Goal: Transaction & Acquisition: Purchase product/service

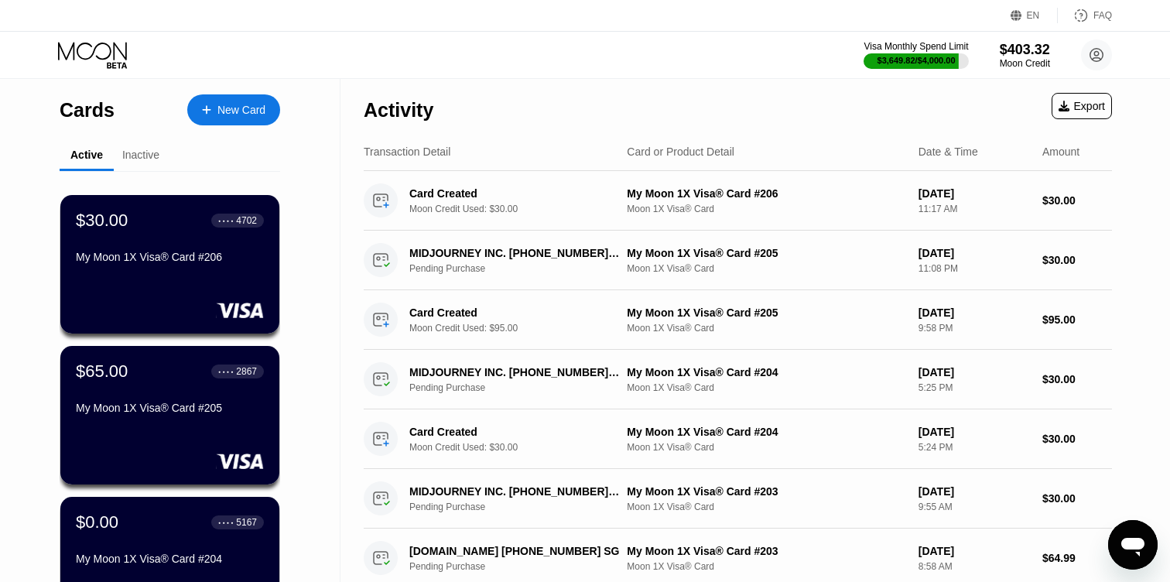
click at [251, 106] on div "New Card" at bounding box center [241, 110] width 48 height 13
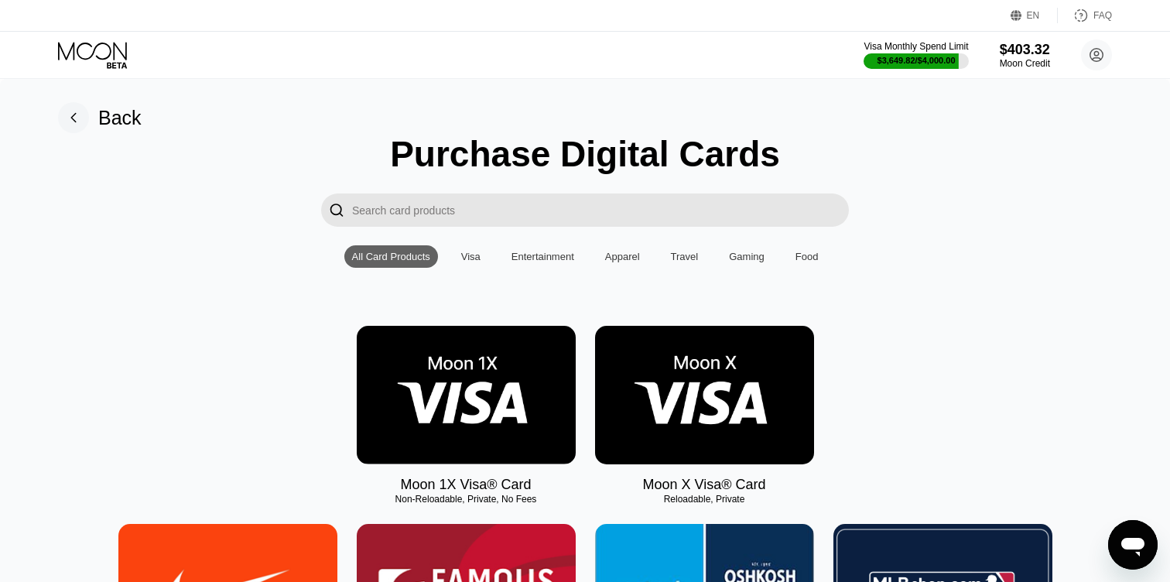
click at [429, 380] on img at bounding box center [466, 395] width 219 height 139
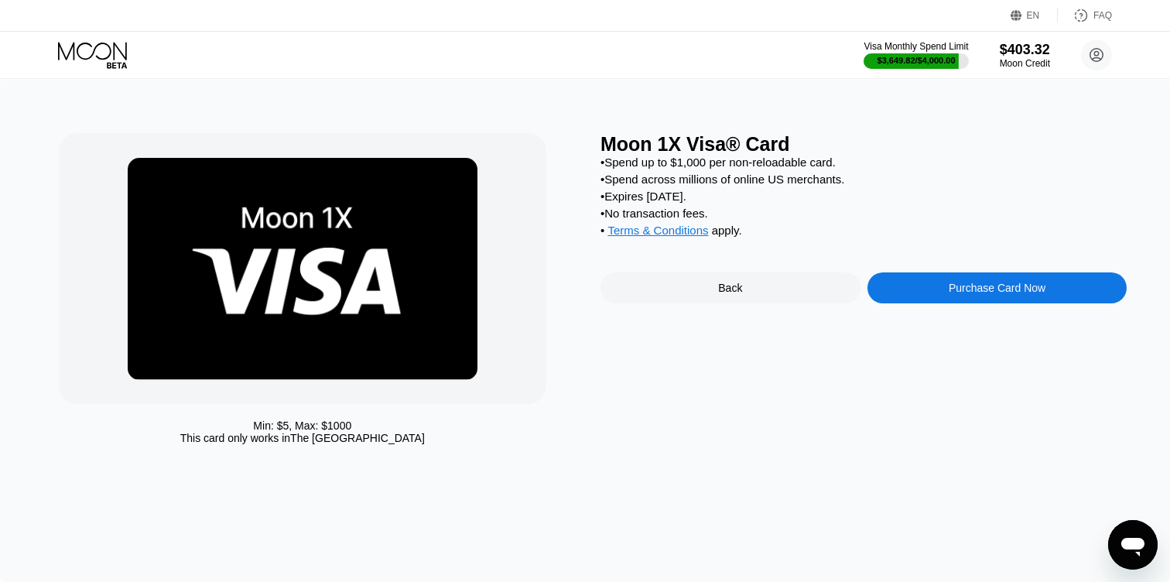
click at [895, 291] on div "Purchase Card Now" at bounding box center [997, 287] width 260 height 31
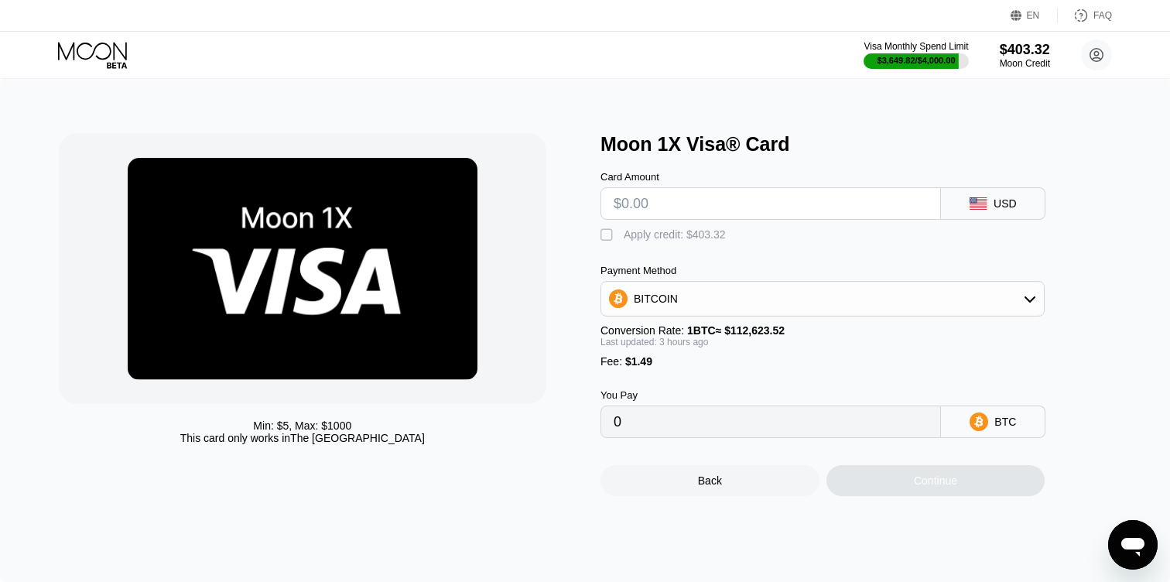
click at [674, 207] on input "text" at bounding box center [771, 203] width 314 height 31
type input "$3"
type input "0.00003987"
type input "$30"
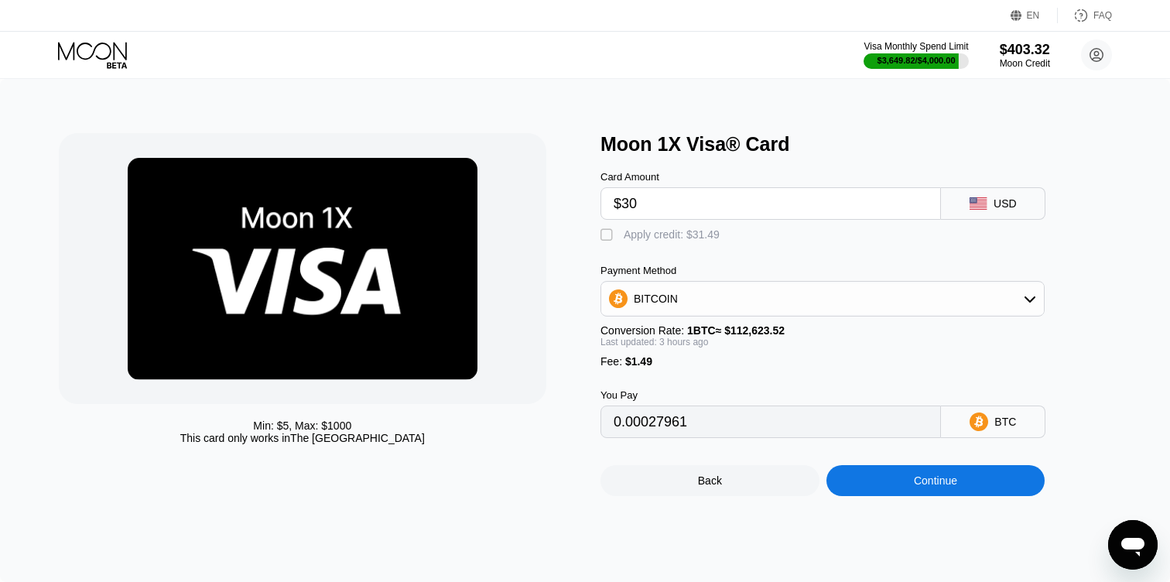
type input "0.00028009"
type input "$30"
click at [605, 231] on div "" at bounding box center [607, 235] width 15 height 15
type input "0"
click at [855, 481] on div "Continue" at bounding box center [935, 480] width 219 height 31
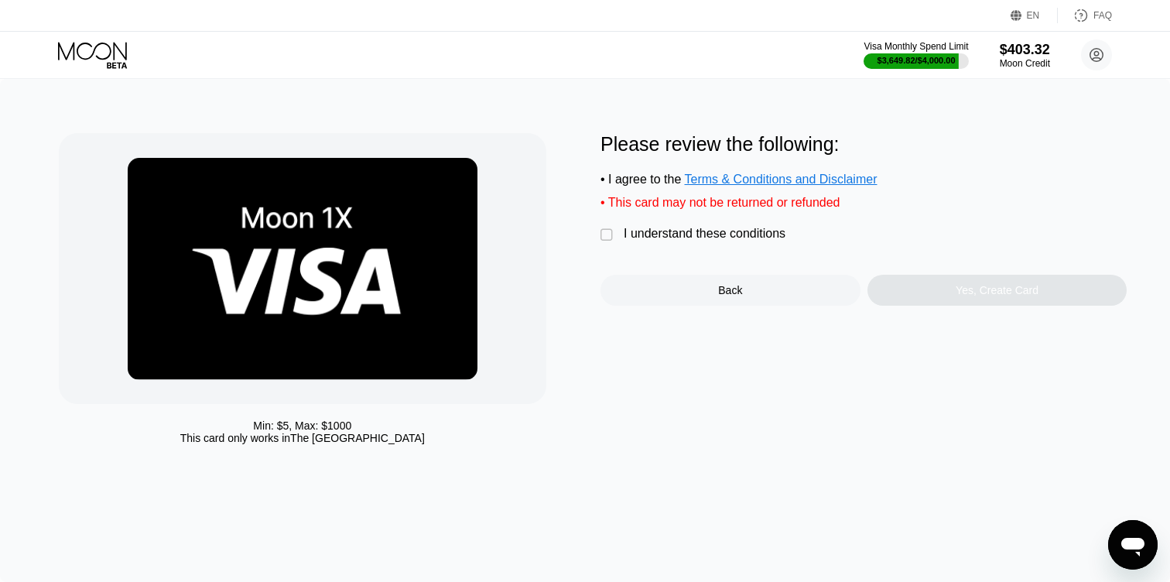
click at [707, 230] on div "I understand these conditions" at bounding box center [705, 234] width 162 height 14
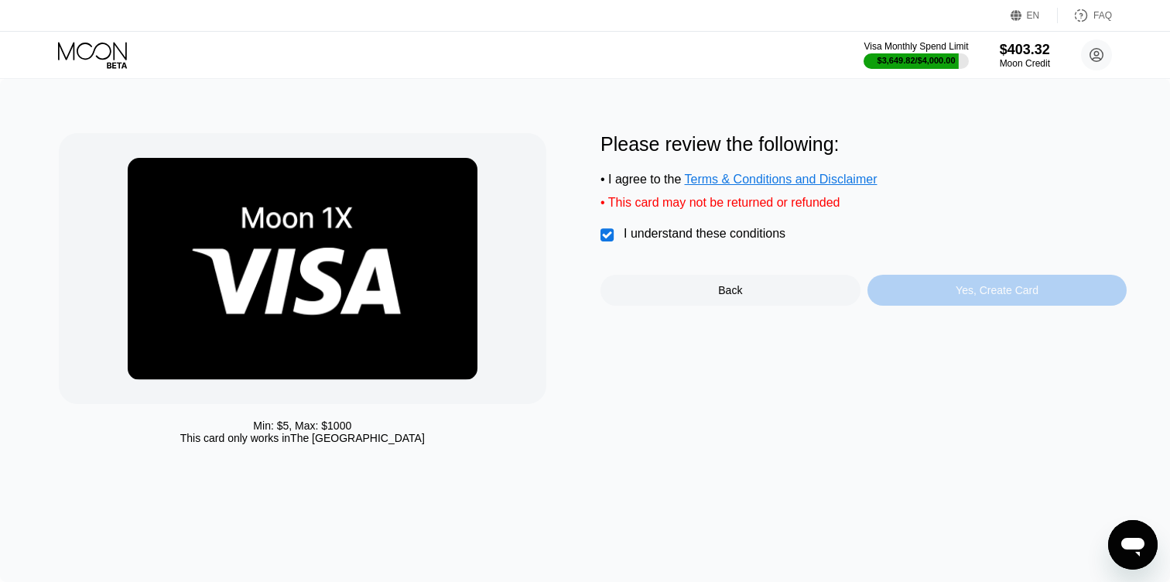
click at [914, 295] on div "Yes, Create Card" at bounding box center [997, 290] width 260 height 31
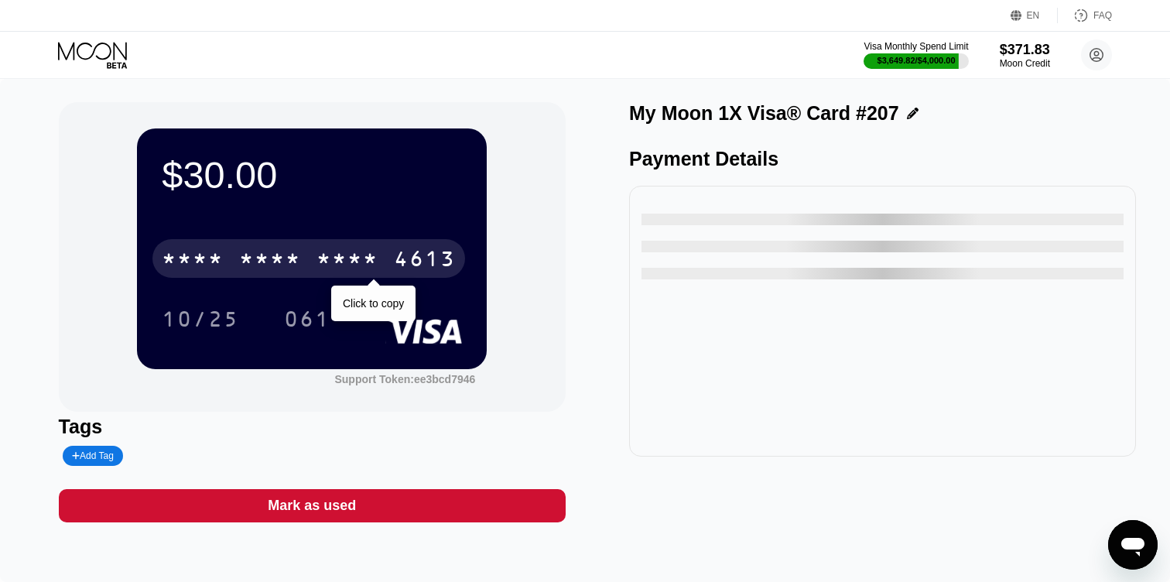
click at [438, 262] on div "4613" at bounding box center [425, 260] width 62 height 25
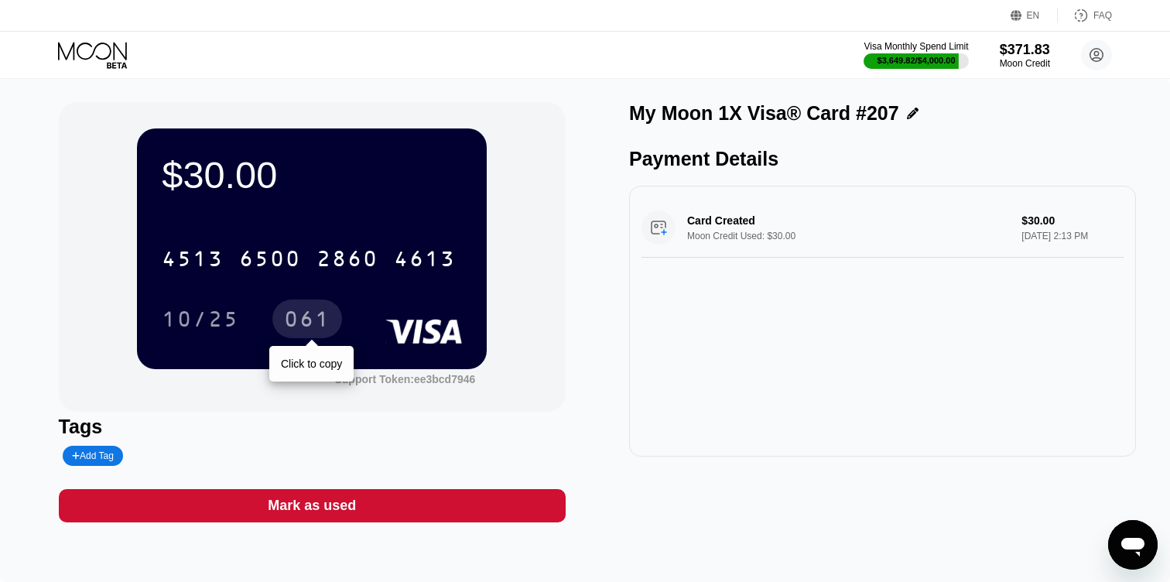
click at [316, 316] on div "061" at bounding box center [307, 321] width 46 height 25
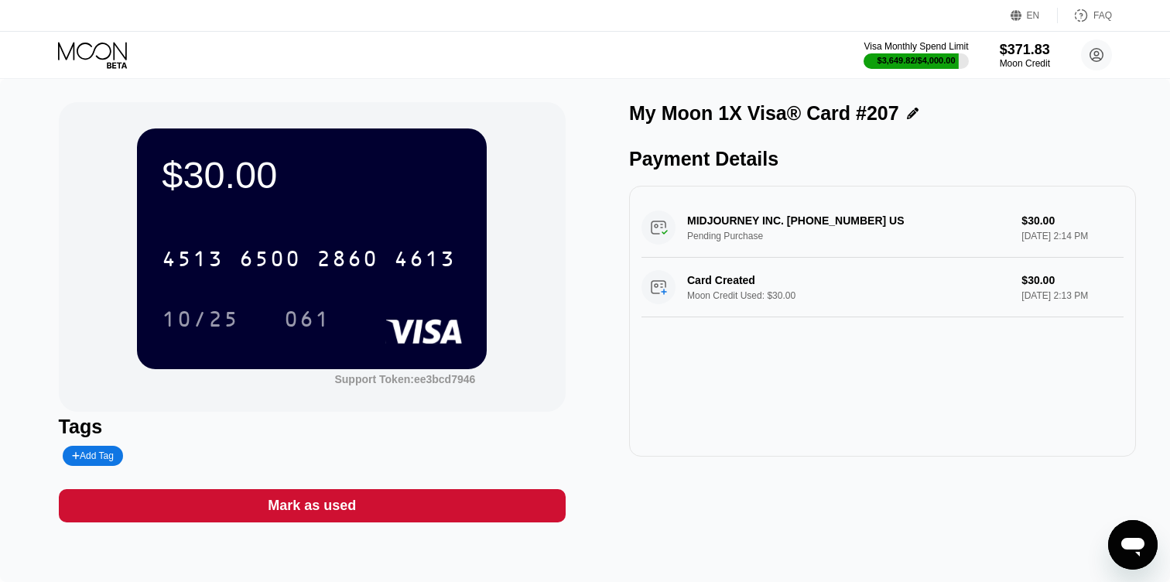
click at [76, 43] on icon at bounding box center [94, 55] width 72 height 27
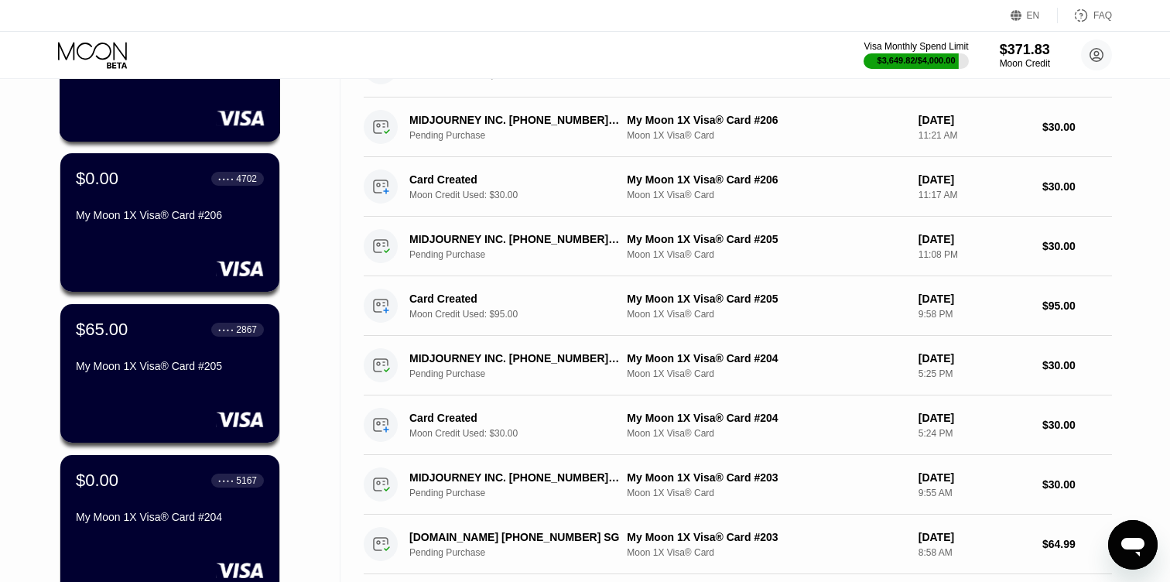
scroll to position [200, 0]
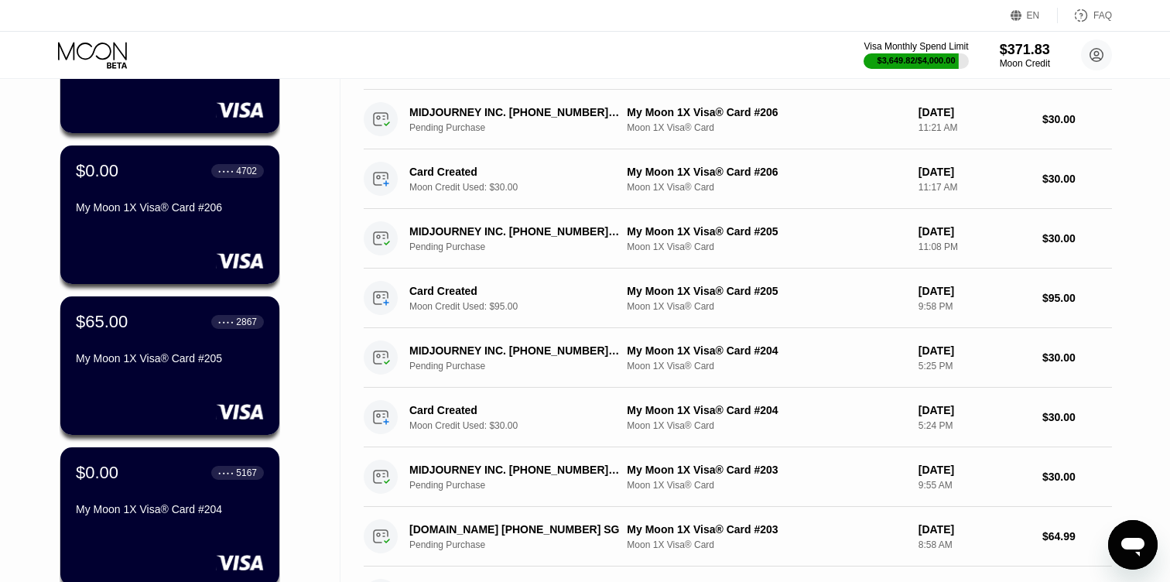
click at [150, 333] on div "$65.00 ● ● ● ● 2867 My Moon 1X Visa® Card #205" at bounding box center [170, 341] width 188 height 59
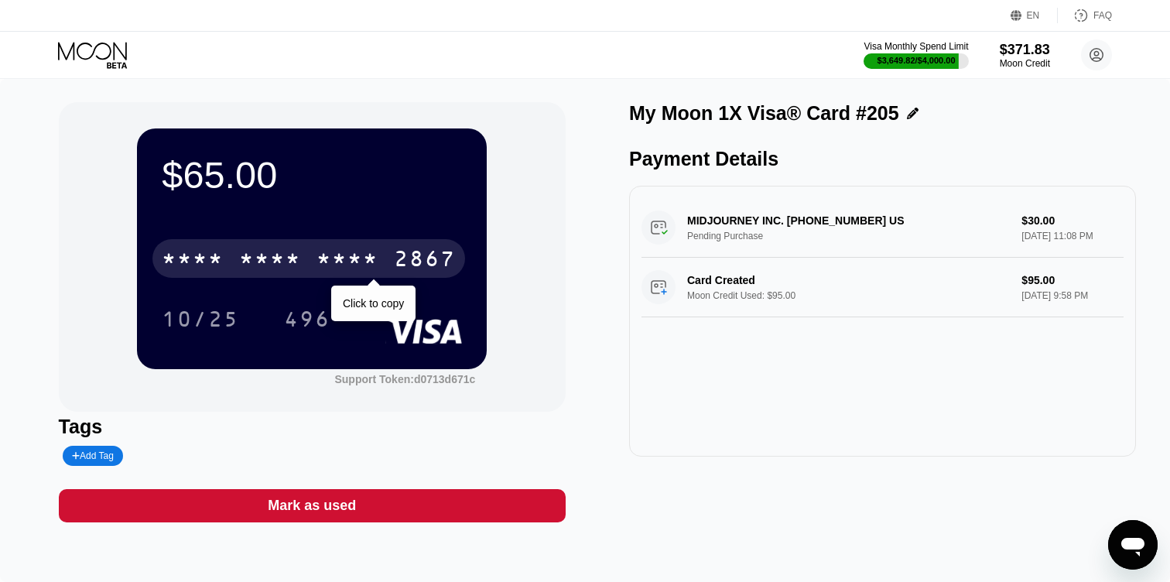
click at [426, 262] on div "2867" at bounding box center [425, 260] width 62 height 25
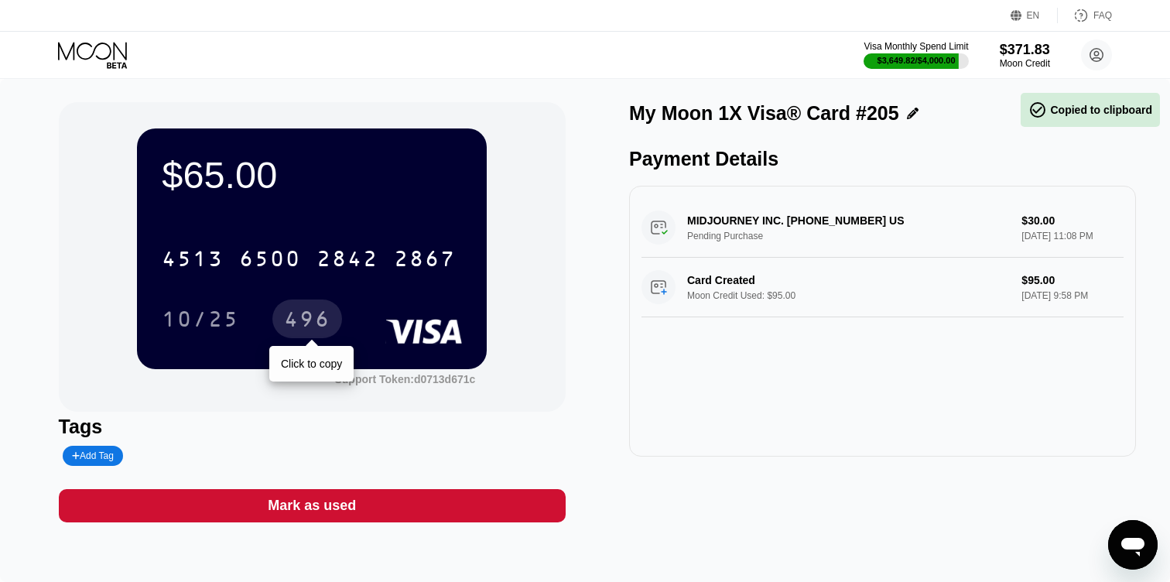
click at [303, 313] on div "496" at bounding box center [307, 321] width 46 height 25
